Goal: Transaction & Acquisition: Book appointment/travel/reservation

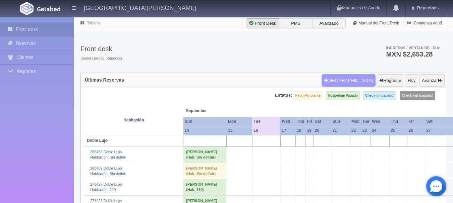
click at [349, 78] on button "Nueva Reserva" at bounding box center [348, 80] width 54 height 13
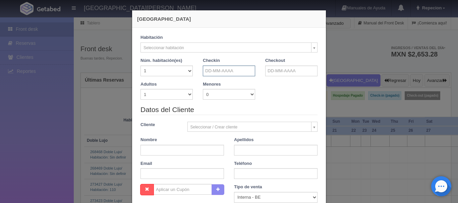
click at [226, 72] on input "text" at bounding box center [229, 71] width 52 height 11
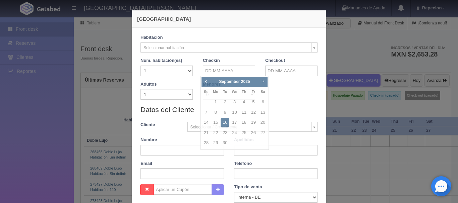
click at [26, 122] on div "Nueva Reserva Verficando disponibilidad No hay disponibilidad en esta habitació…" at bounding box center [229, 101] width 458 height 203
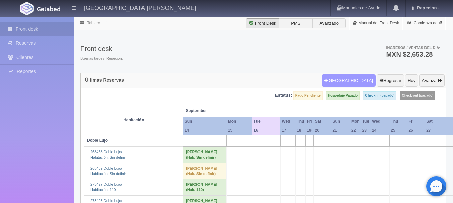
click at [352, 80] on button "Nueva Reserva" at bounding box center [348, 80] width 54 height 13
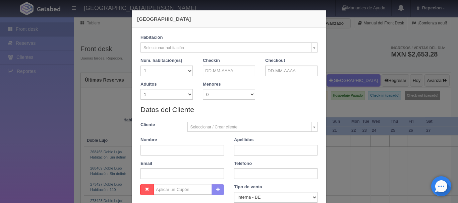
checkbox input "false"
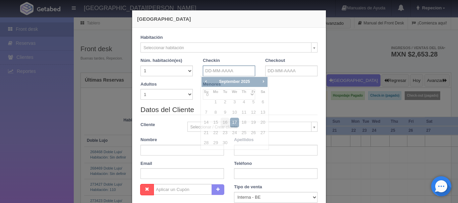
click at [213, 69] on input "text" at bounding box center [229, 71] width 52 height 11
click at [245, 122] on link "18" at bounding box center [244, 123] width 9 height 10
type input "[DATE]"
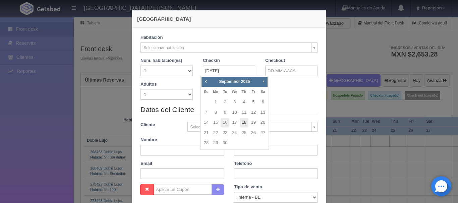
checkbox input "false"
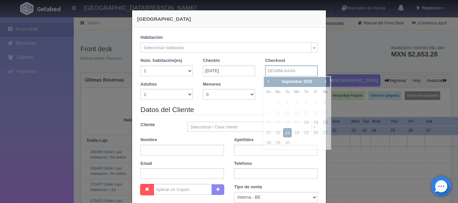
click at [307, 70] on input "text" at bounding box center [291, 71] width 52 height 11
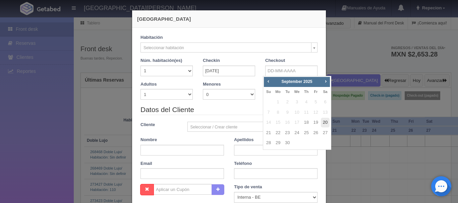
click at [324, 124] on link "20" at bounding box center [325, 123] width 9 height 10
type input "[DATE]"
checkbox input "false"
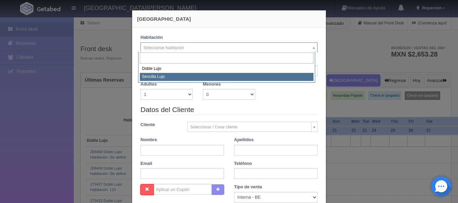
select select "576"
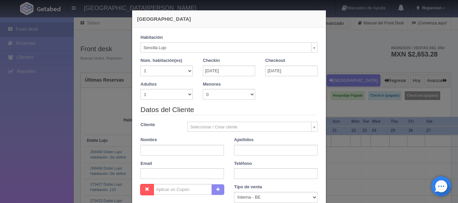
checkbox input "false"
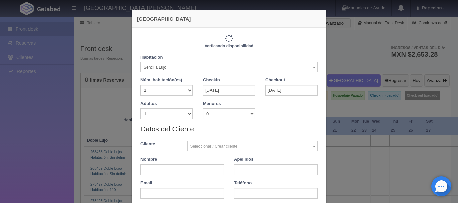
type input "2300.00"
checkbox input "false"
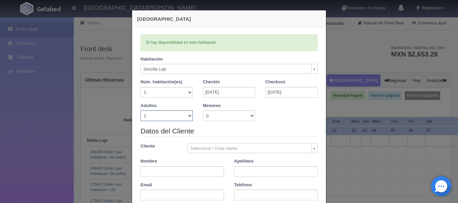
click at [183, 119] on select "1 2 3 4 5 6 7 8 9 10" at bounding box center [166, 116] width 52 height 11
select select "2"
click at [140, 111] on select "1 2 3 4 5 6 7 8 9 10" at bounding box center [166, 116] width 52 height 11
checkbox input "false"
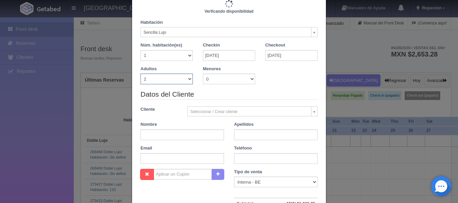
type input "2300.00"
checkbox input "false"
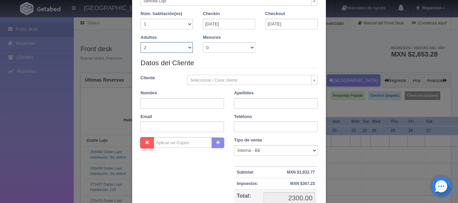
scroll to position [47, 0]
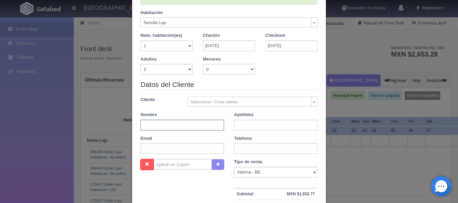
click at [142, 124] on input "text" at bounding box center [181, 125] width 83 height 11
type input "m"
type input "[PERSON_NAME]"
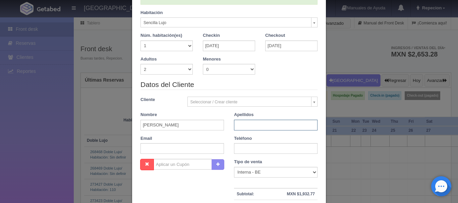
click at [268, 127] on input "text" at bounding box center [275, 125] width 83 height 11
type input "ligo"
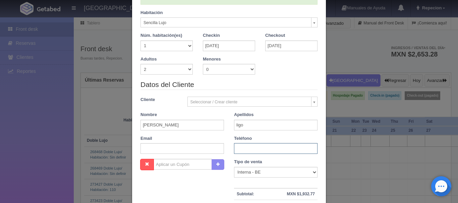
click at [234, 150] on input "text" at bounding box center [275, 148] width 83 height 11
type input "6671943195"
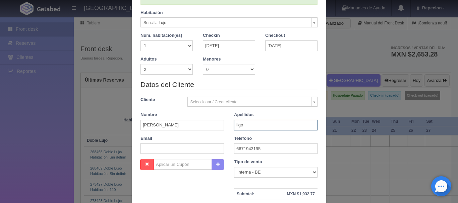
click at [243, 126] on input "ligo" at bounding box center [275, 125] width 83 height 11
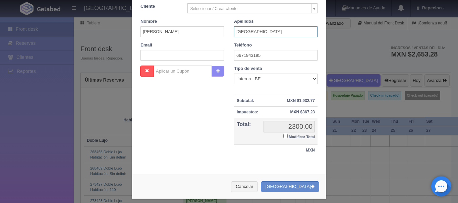
scroll to position [147, 0]
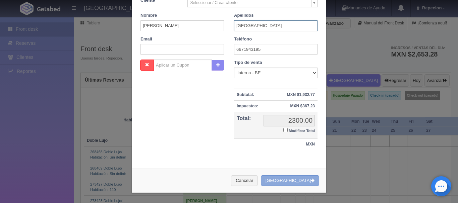
type input "[GEOGRAPHIC_DATA]"
click at [291, 182] on button "Crear Reserva" at bounding box center [290, 181] width 58 height 11
